Goal: Information Seeking & Learning: Learn about a topic

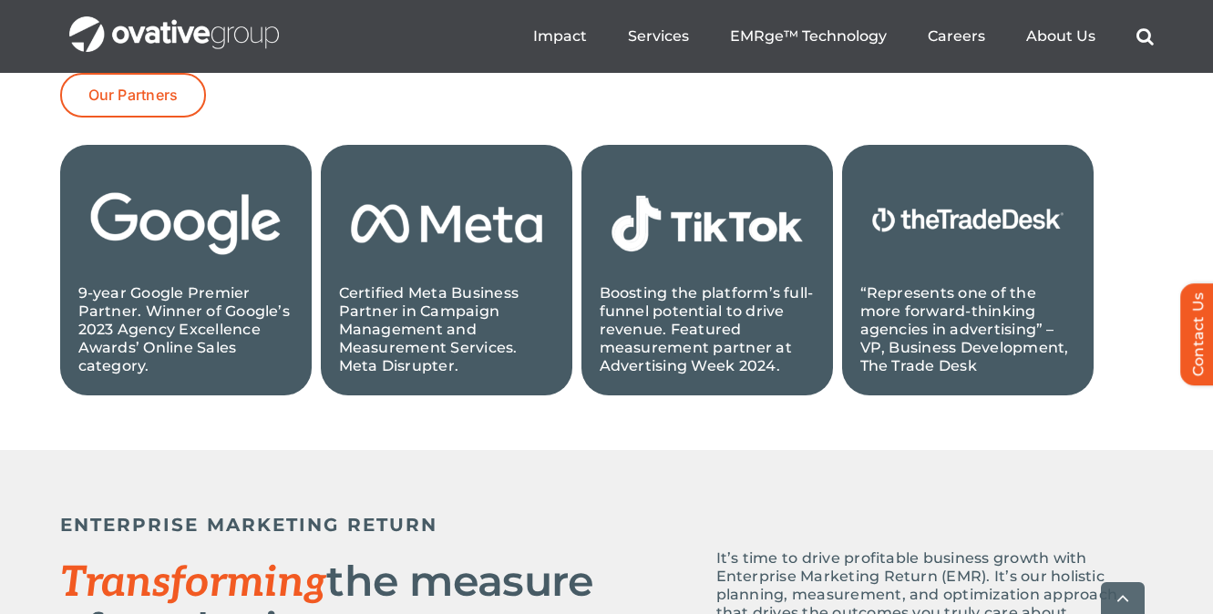
scroll to position [2084, 0]
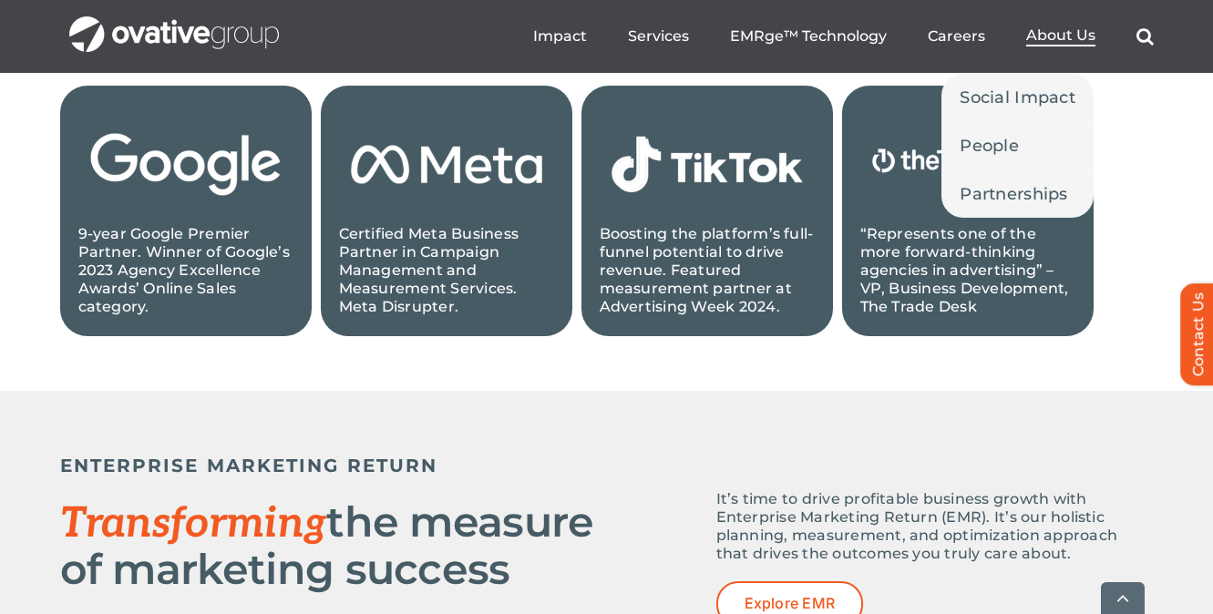
click at [1052, 33] on span "About Us" at bounding box center [1060, 35] width 69 height 18
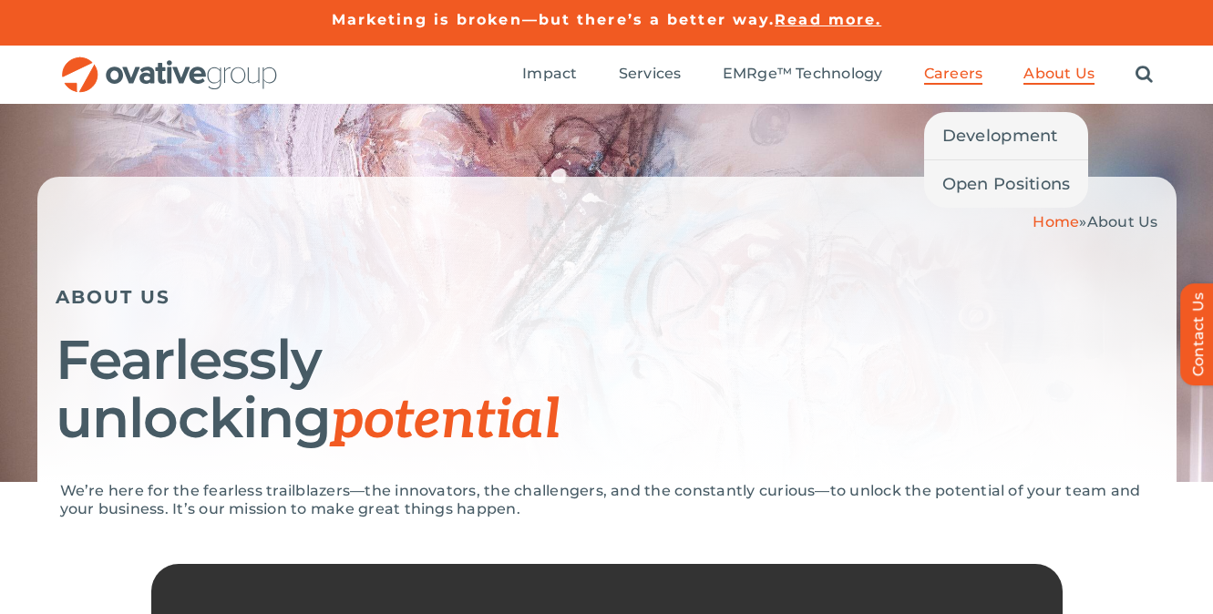
click at [949, 78] on span "Careers" at bounding box center [953, 74] width 59 height 18
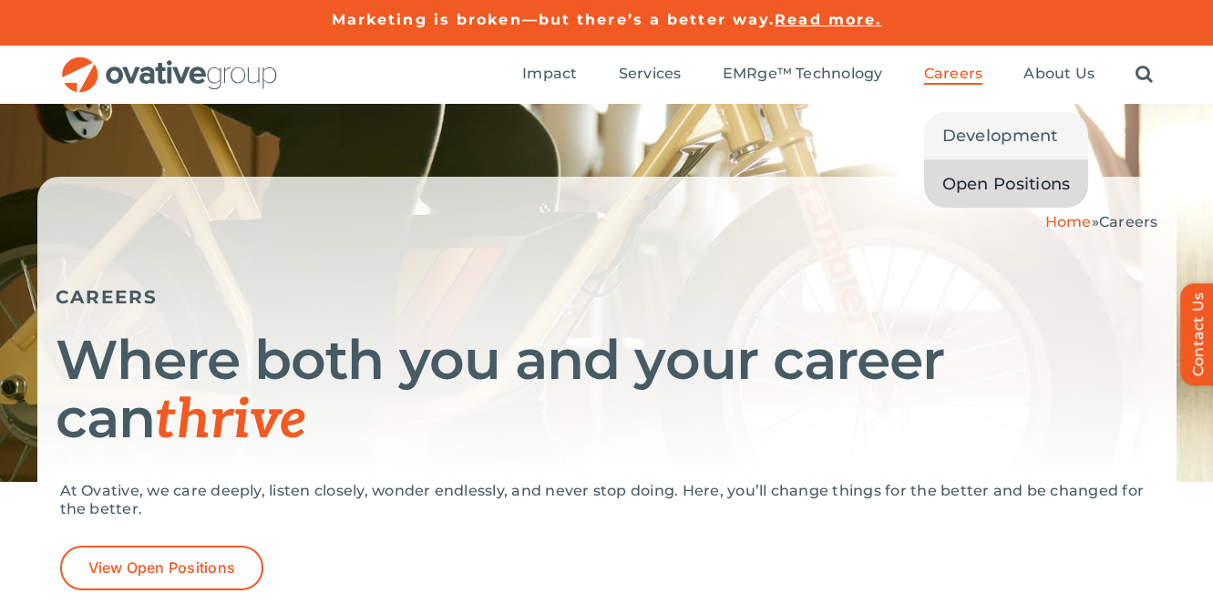
click at [987, 187] on span "Open Positions" at bounding box center [1006, 184] width 128 height 26
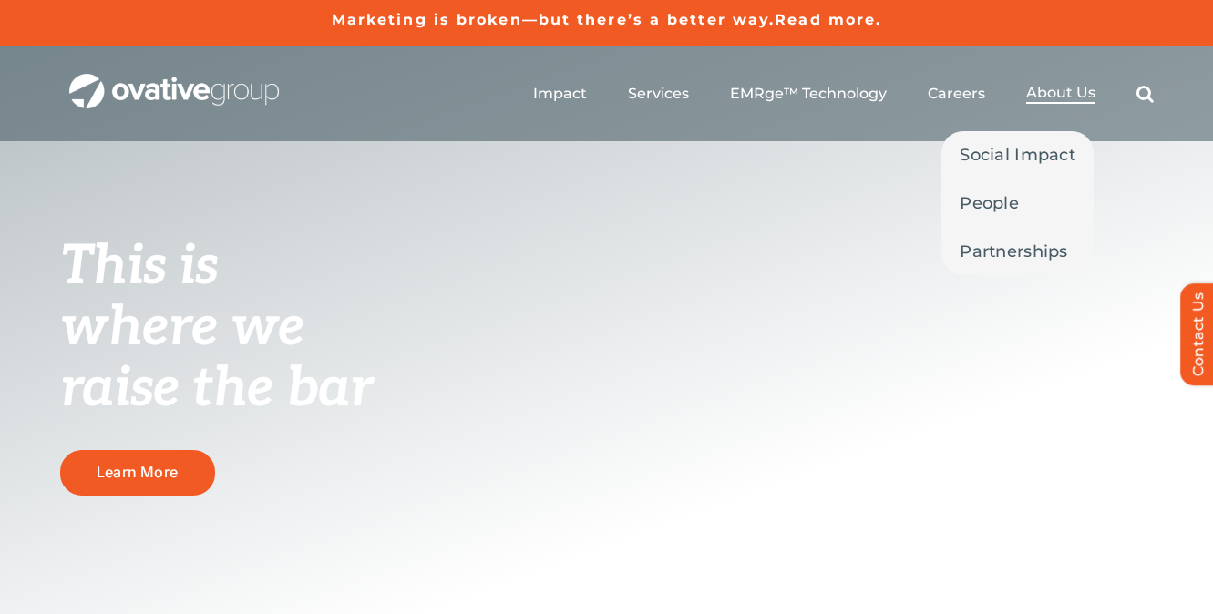
click at [1073, 93] on span "About Us" at bounding box center [1060, 93] width 69 height 18
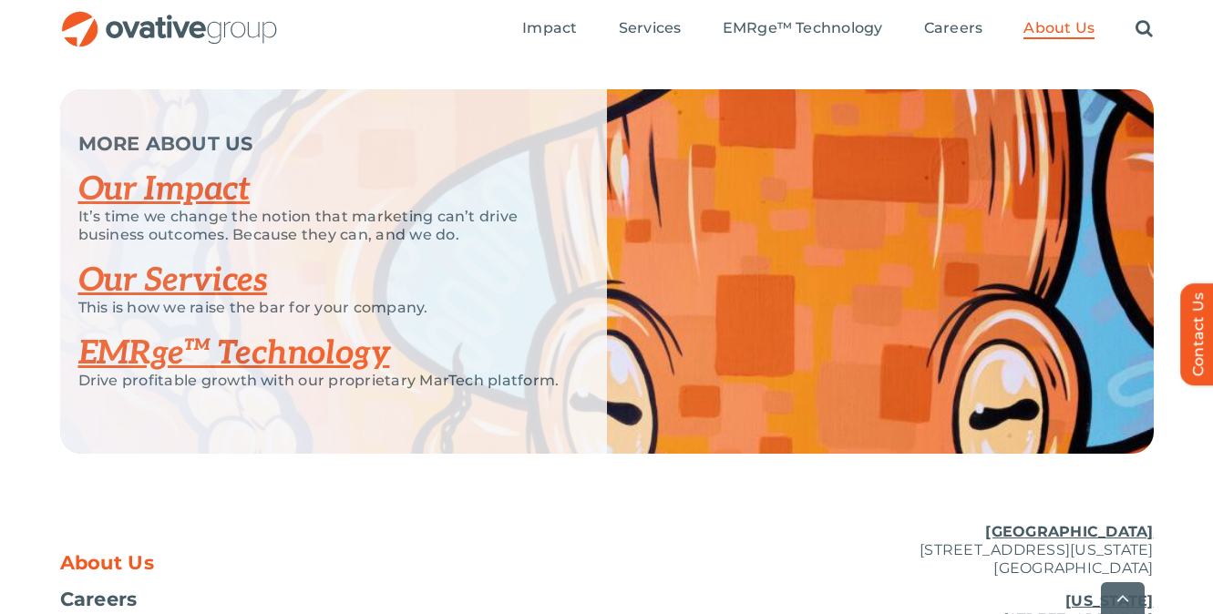
scroll to position [3809, 0]
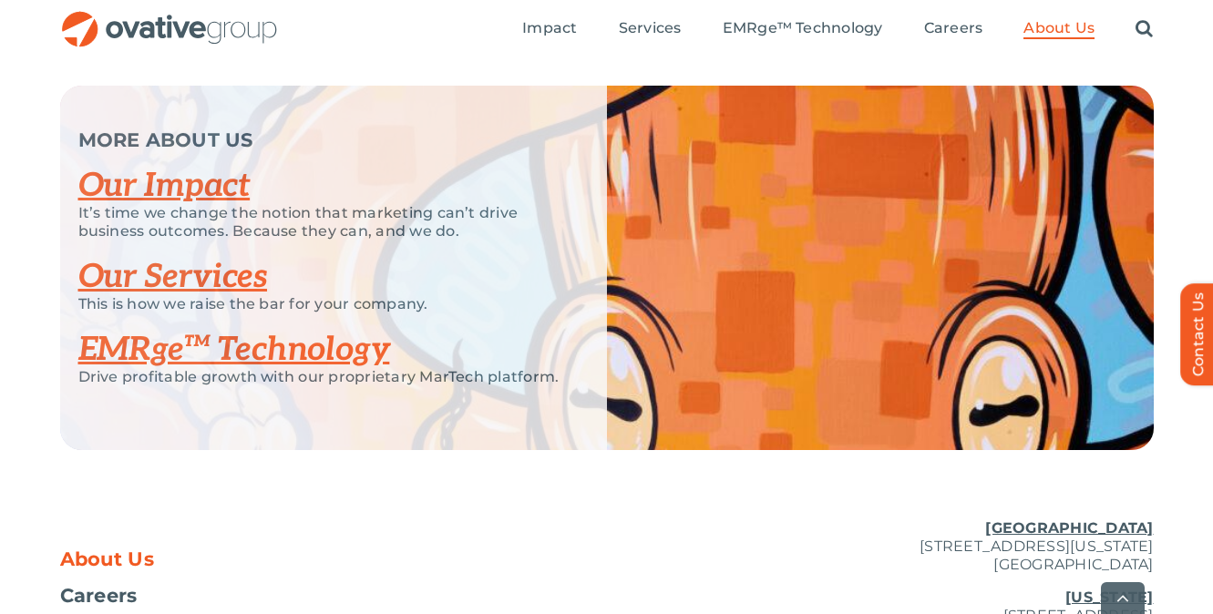
click at [241, 206] on link "Our Impact" at bounding box center [164, 186] width 172 height 40
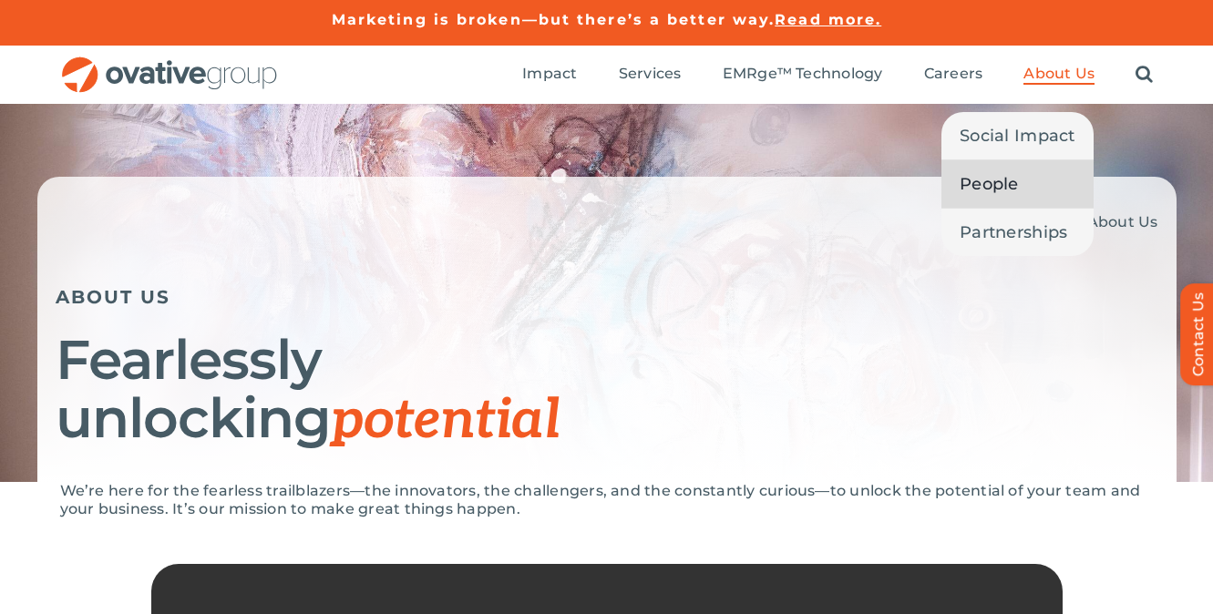
click at [1011, 185] on span "People" at bounding box center [989, 184] width 59 height 26
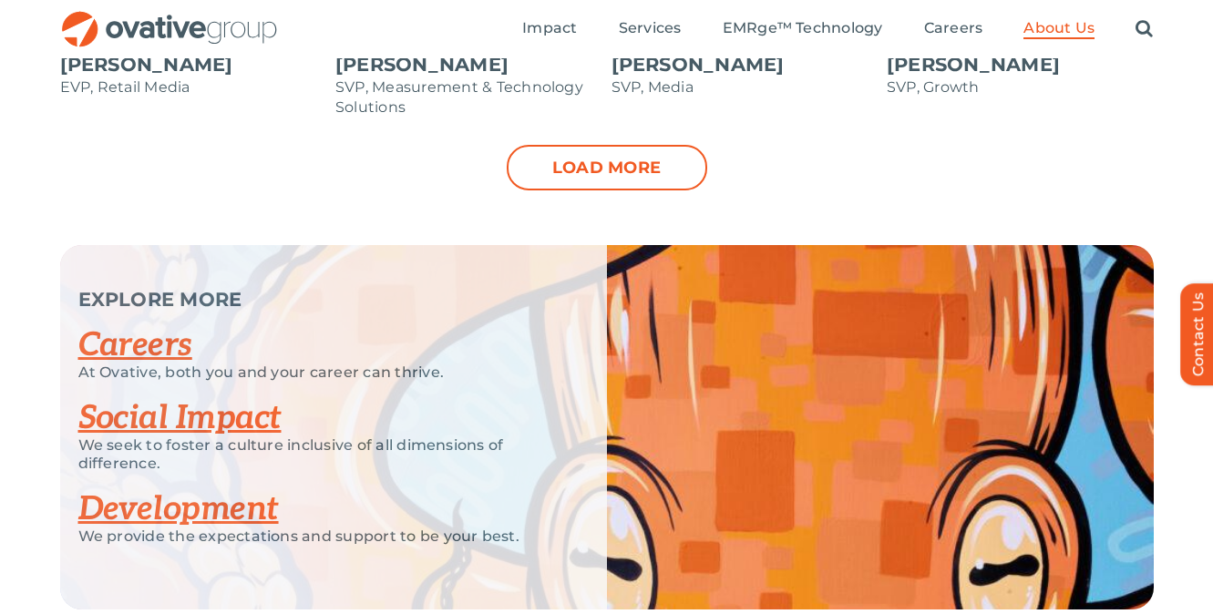
scroll to position [2038, 0]
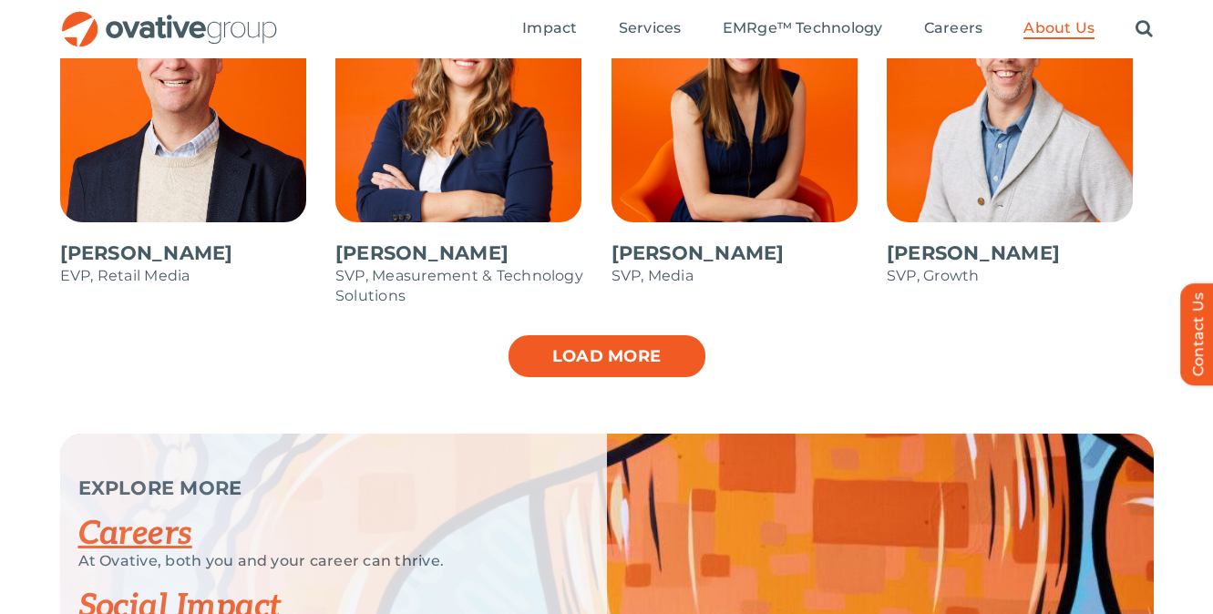
click at [599, 352] on link "Load more" at bounding box center [607, 357] width 200 height 46
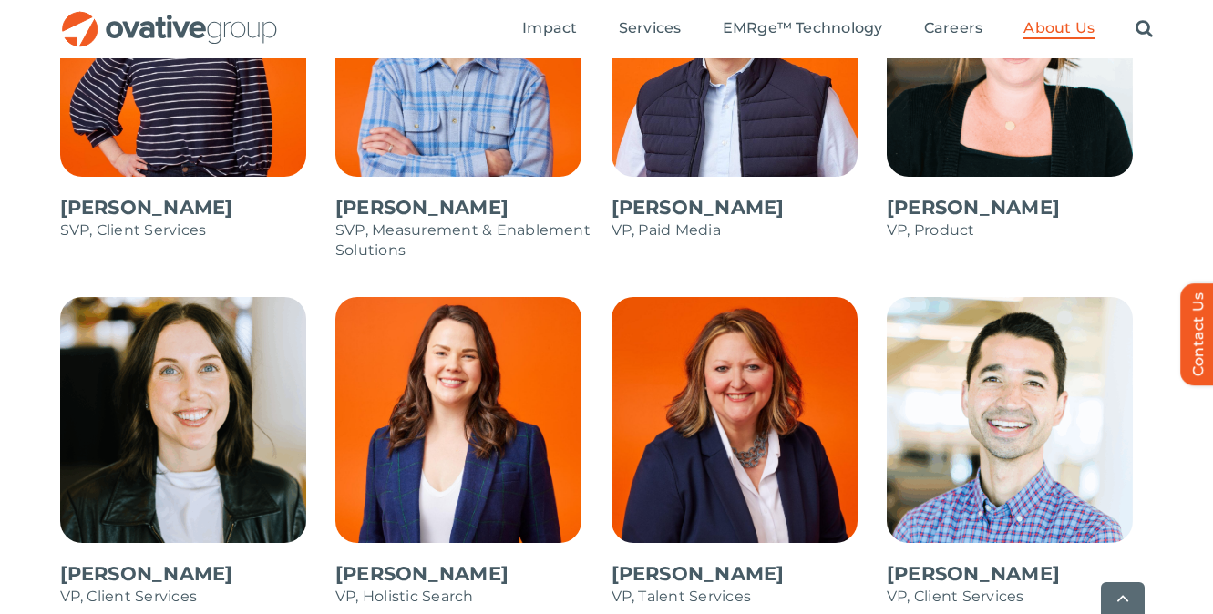
scroll to position [2563, 0]
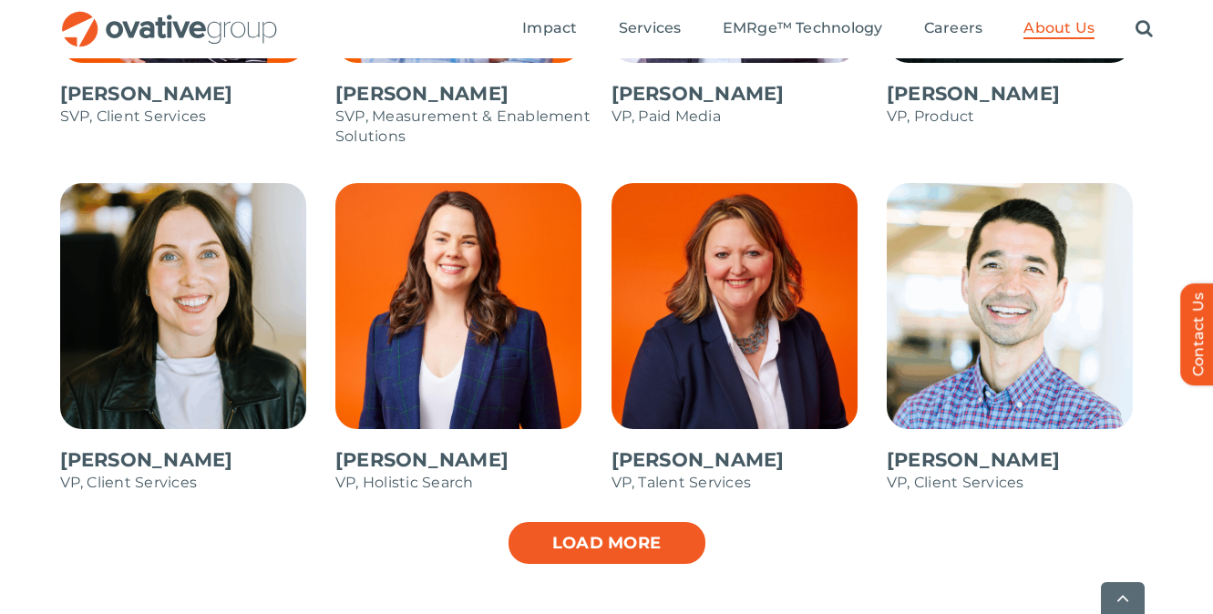
click at [590, 546] on link "Load more" at bounding box center [607, 543] width 200 height 46
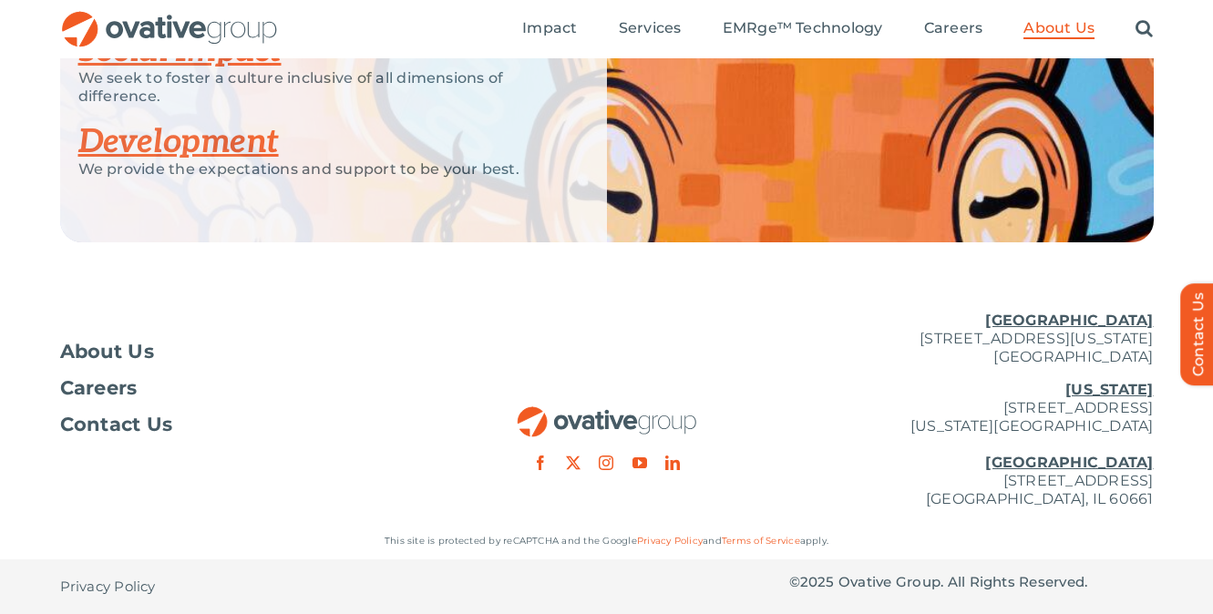
scroll to position [3409, 0]
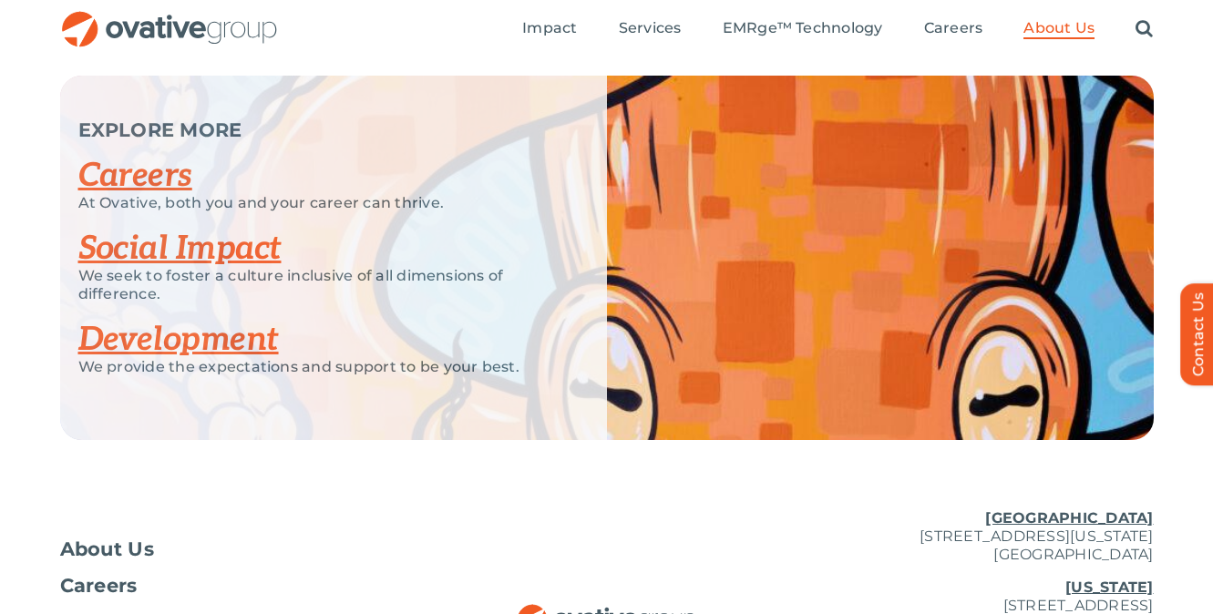
click at [152, 180] on link "Careers" at bounding box center [135, 176] width 114 height 40
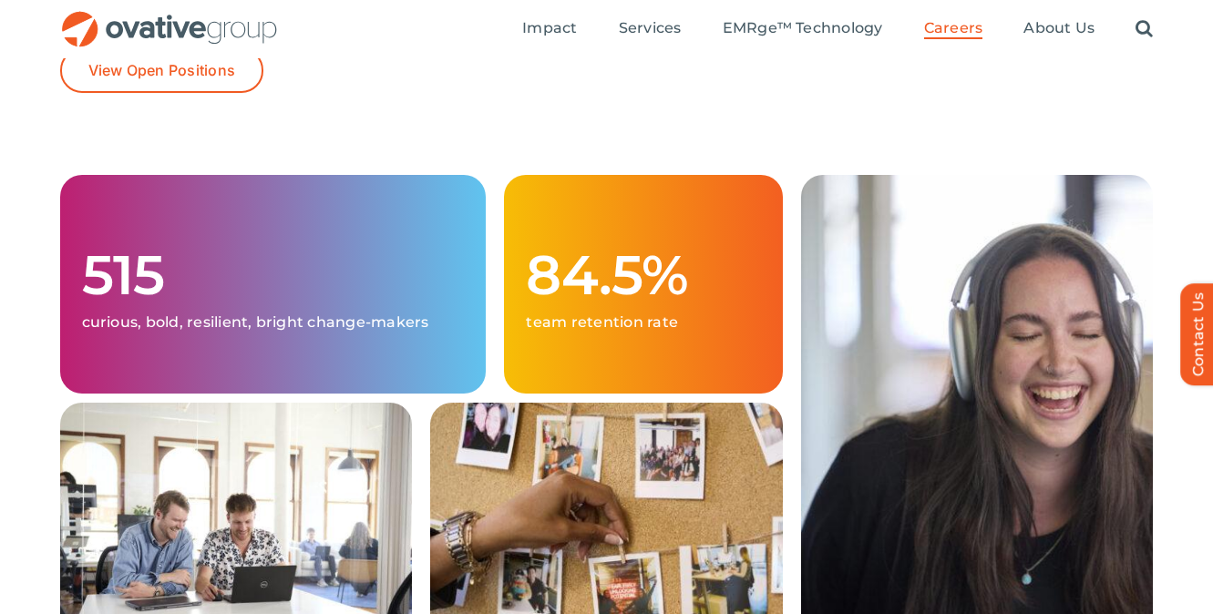
scroll to position [262, 0]
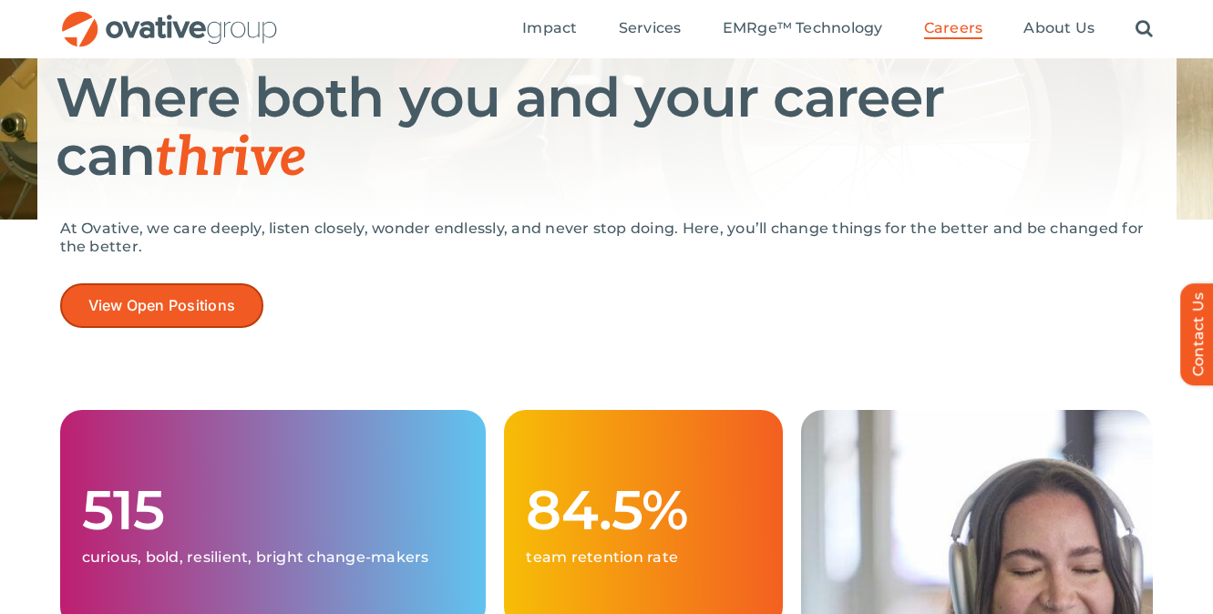
click at [207, 326] on link "View Open Positions" at bounding box center [162, 305] width 204 height 45
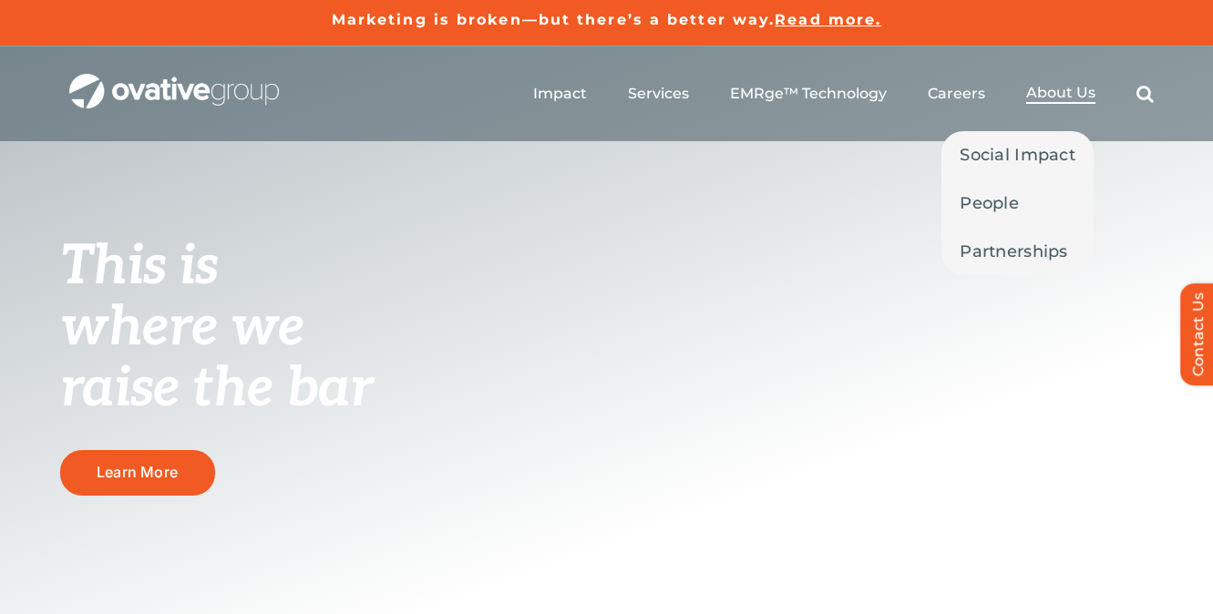
click at [1059, 94] on span "About Us" at bounding box center [1060, 93] width 69 height 18
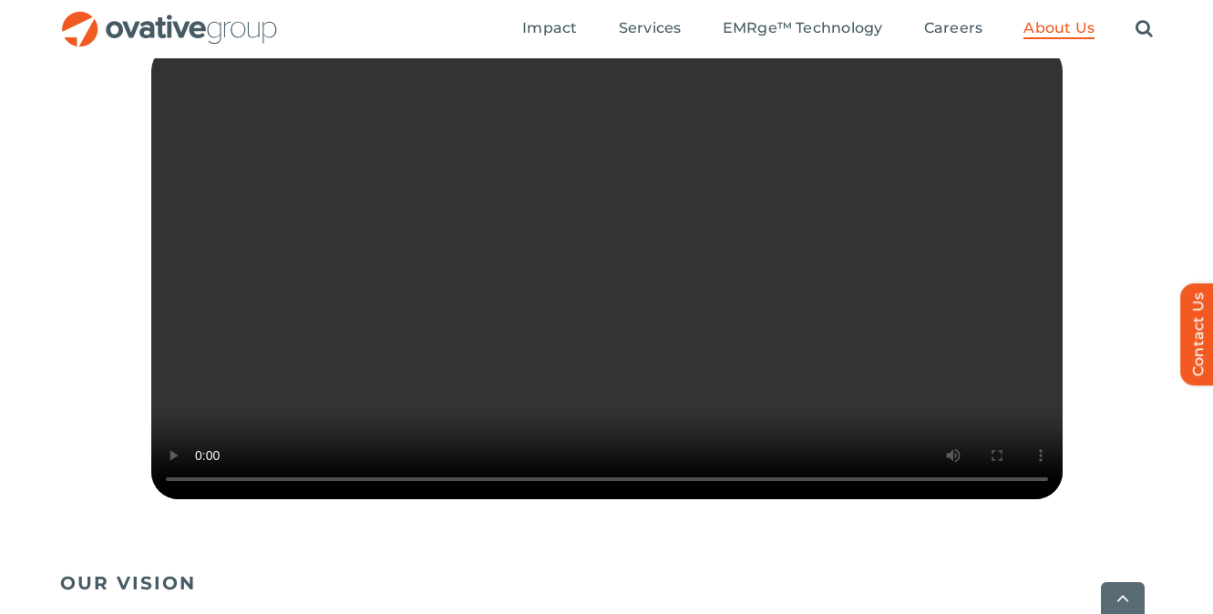
scroll to position [530, 0]
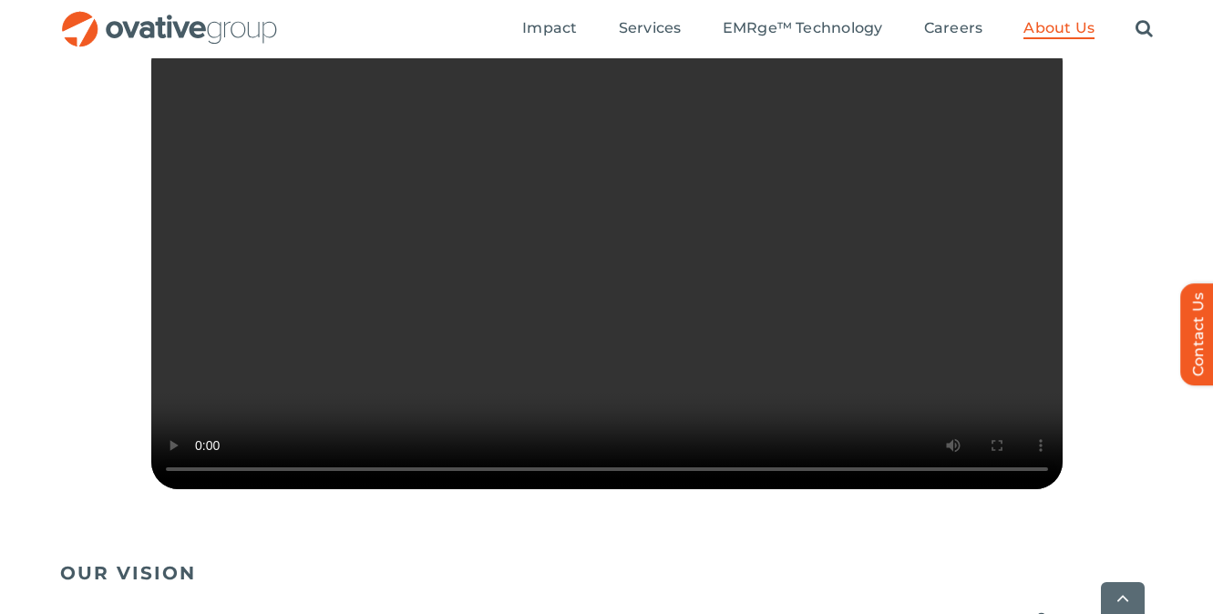
click at [770, 374] on video "Sorry, your browser doesn't support embedded videos." at bounding box center [606, 262] width 911 height 456
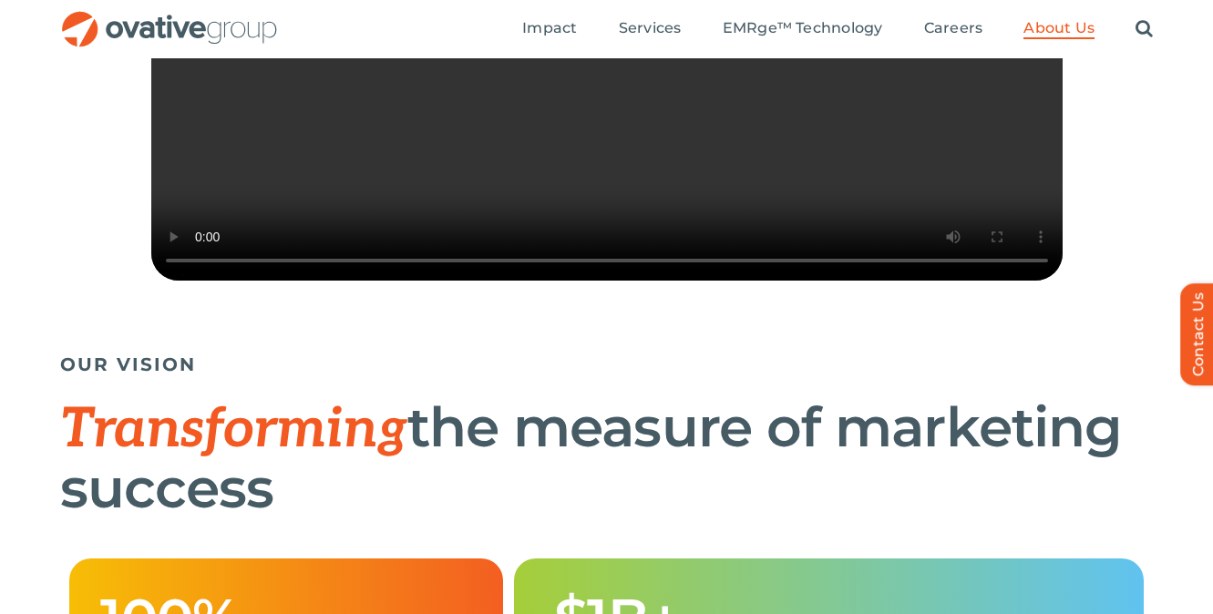
scroll to position [0, 0]
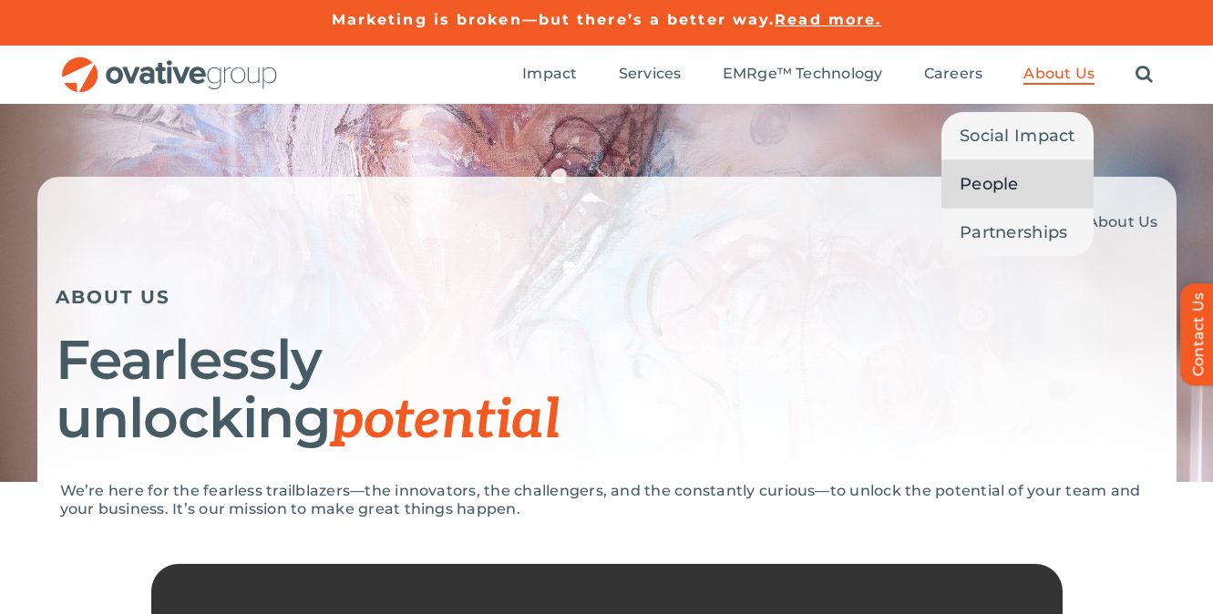
click at [987, 167] on link "People" at bounding box center [1017, 183] width 152 height 47
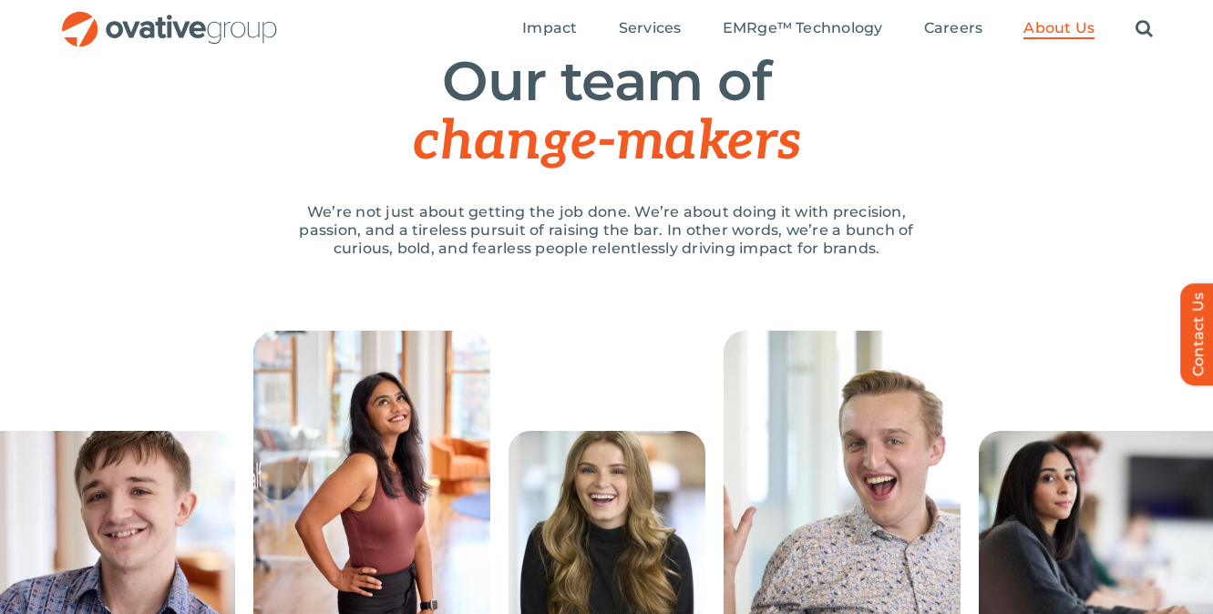
scroll to position [158, 0]
